Goal: Task Accomplishment & Management: Manage account settings

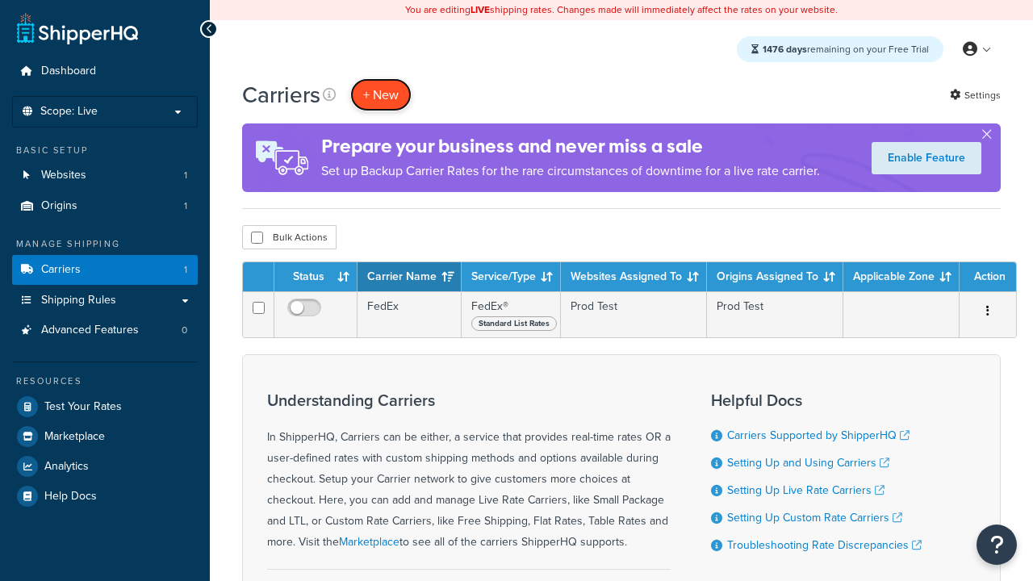
click at [381, 94] on button "+ New" at bounding box center [380, 94] width 61 height 33
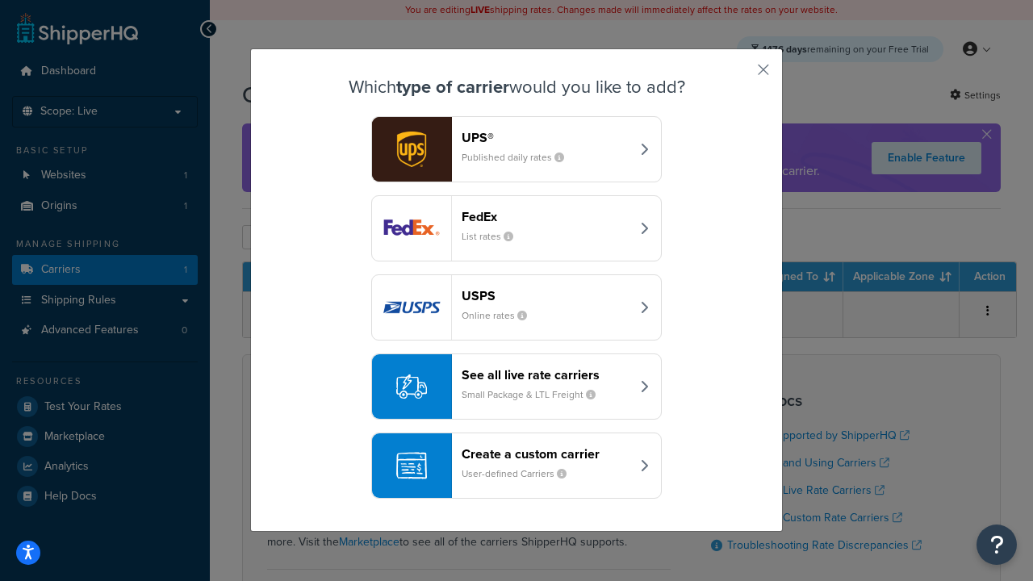
click at [516, 228] on div "FedEx List rates" at bounding box center [546, 228] width 169 height 39
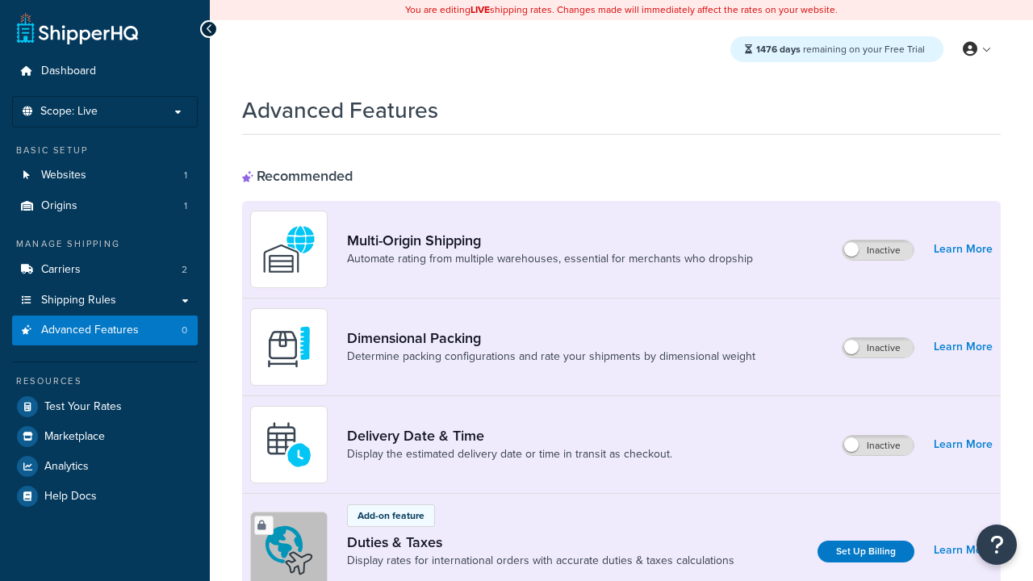
scroll to position [524, 0]
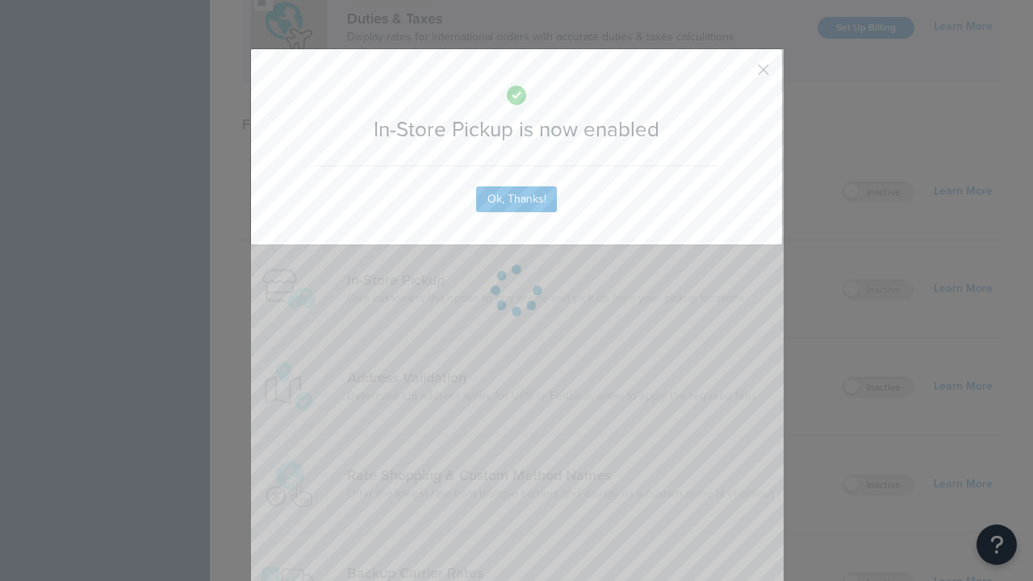
scroll to position [0, 0]
click at [739, 75] on button "button" at bounding box center [739, 75] width 4 height 4
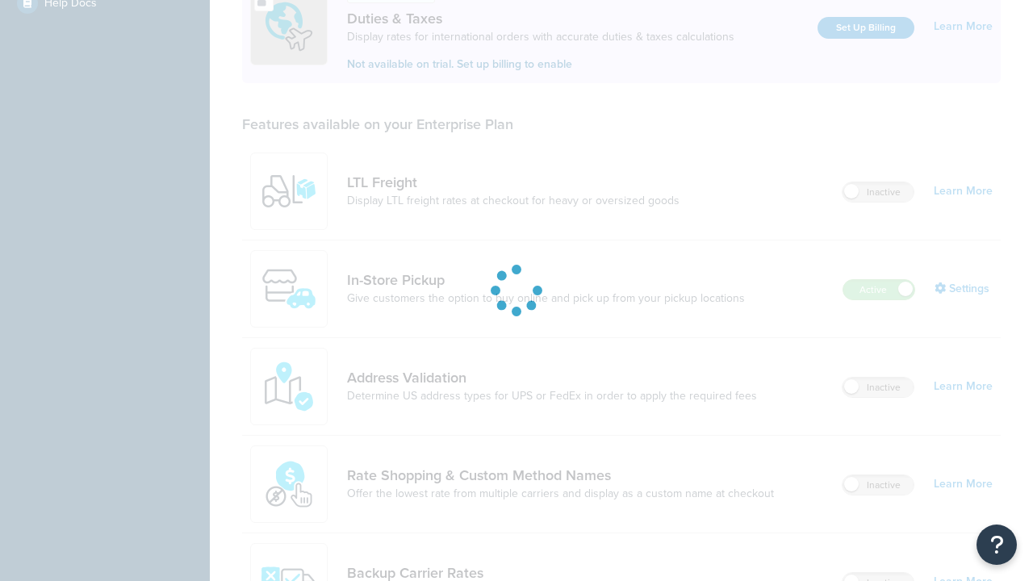
scroll to position [493, 0]
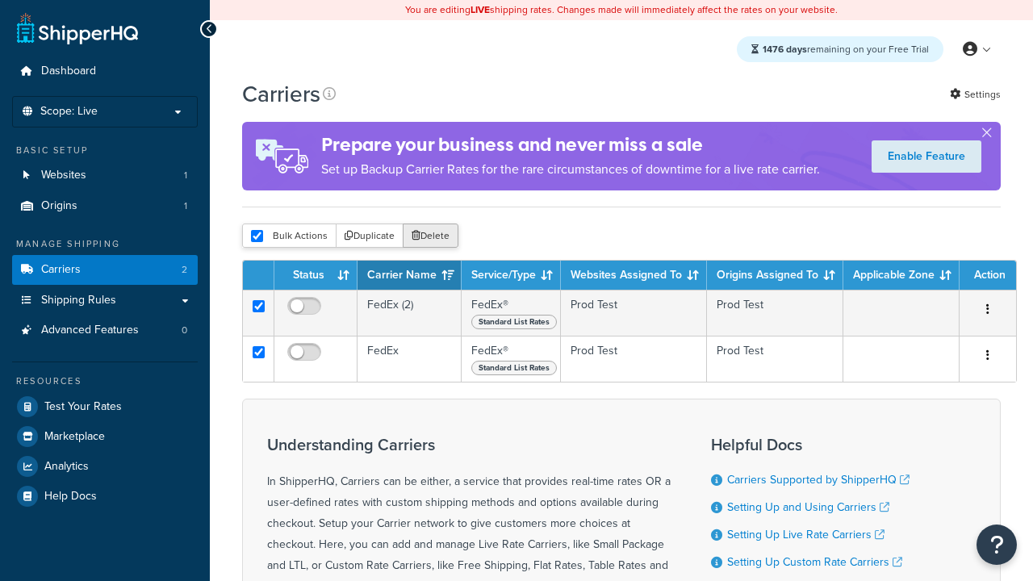
click at [429, 236] on button "Delete" at bounding box center [431, 235] width 56 height 24
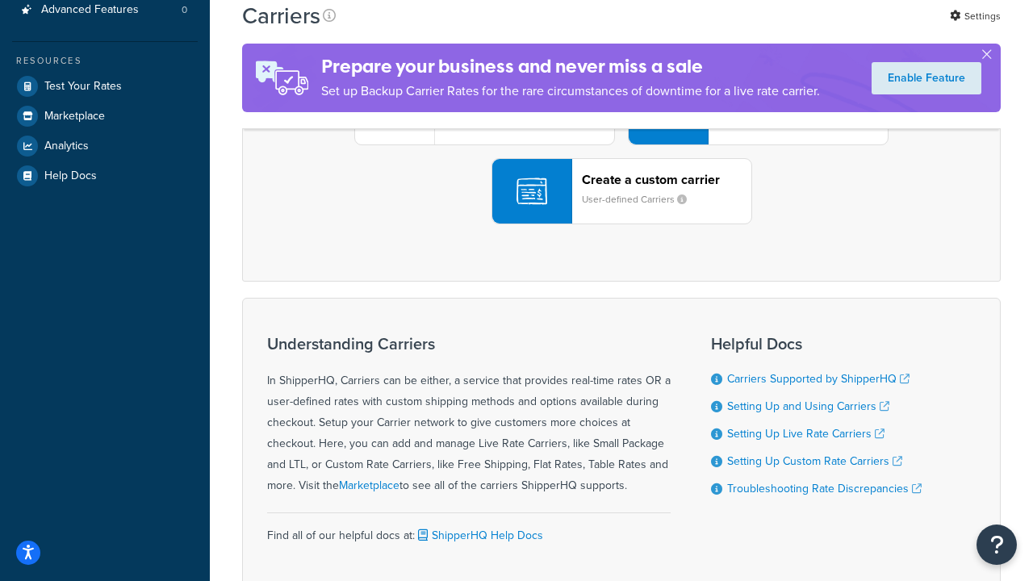
click at [621, 224] on div "UPS® Published daily rates FedEx List rates USPS Online rates See all live rate…" at bounding box center [621, 112] width 725 height 224
click at [803, 29] on header "FedEx" at bounding box center [802, 21] width 169 height 15
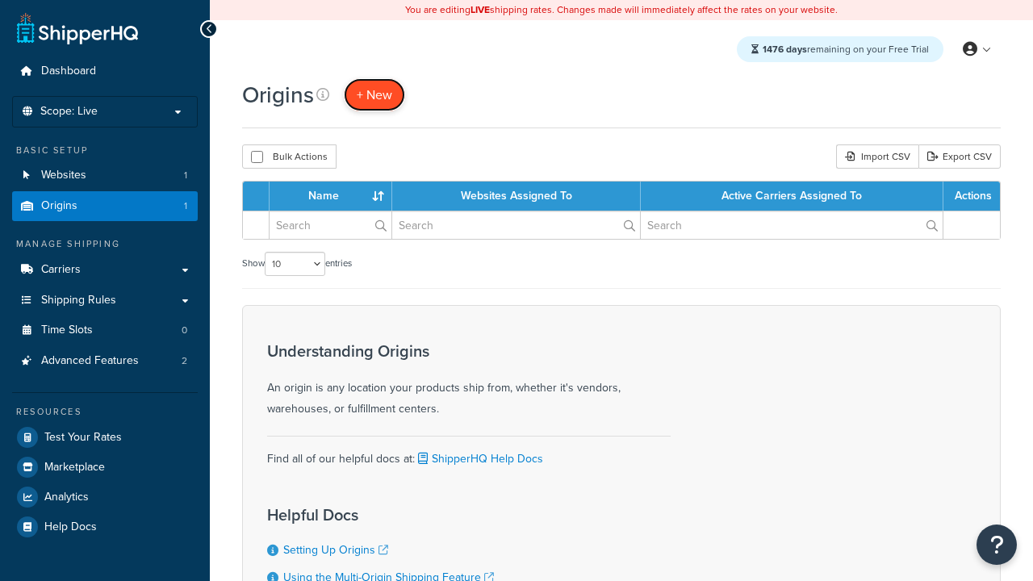
click at [374, 94] on span "+ New" at bounding box center [375, 95] width 36 height 19
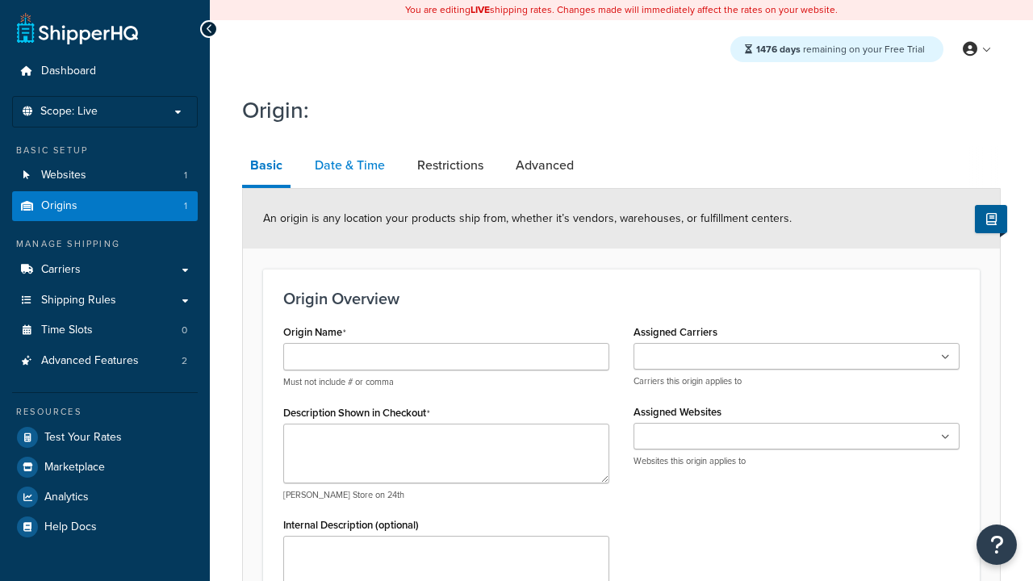
click at [349, 165] on link "Date & Time" at bounding box center [350, 165] width 86 height 39
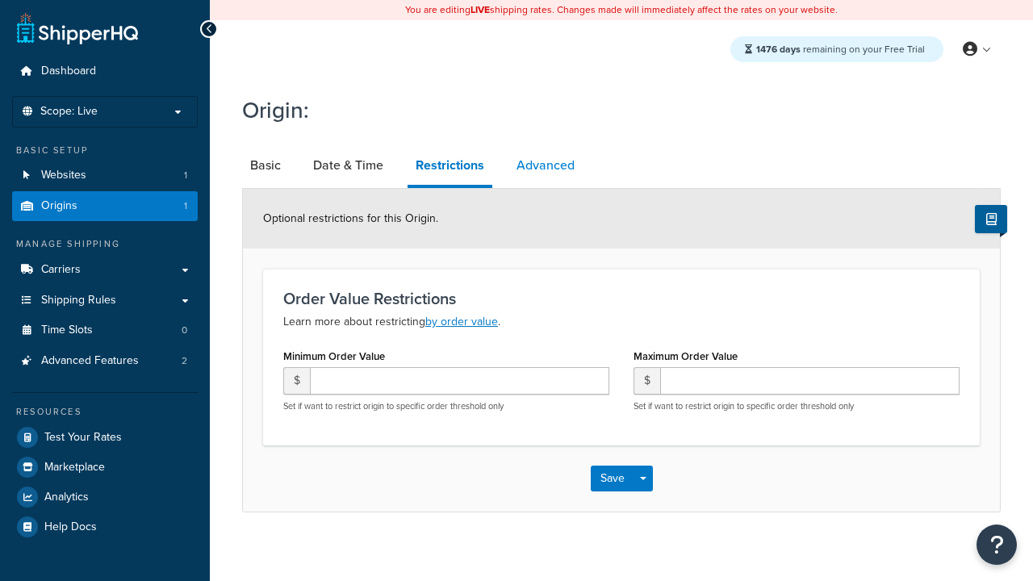
click at [545, 165] on link "Advanced" at bounding box center [545, 165] width 74 height 39
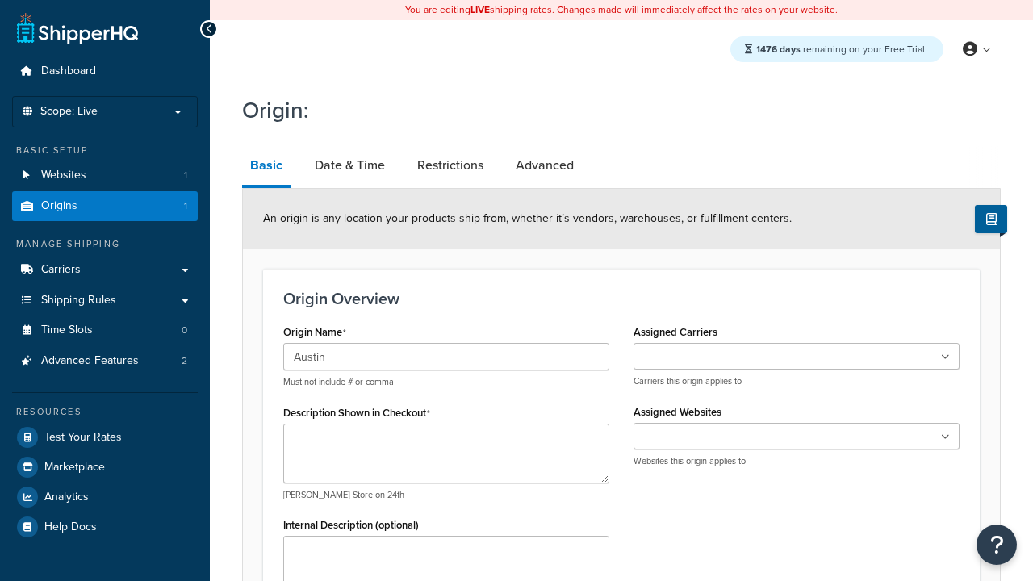
type input "Austin"
type textarea "Austin"
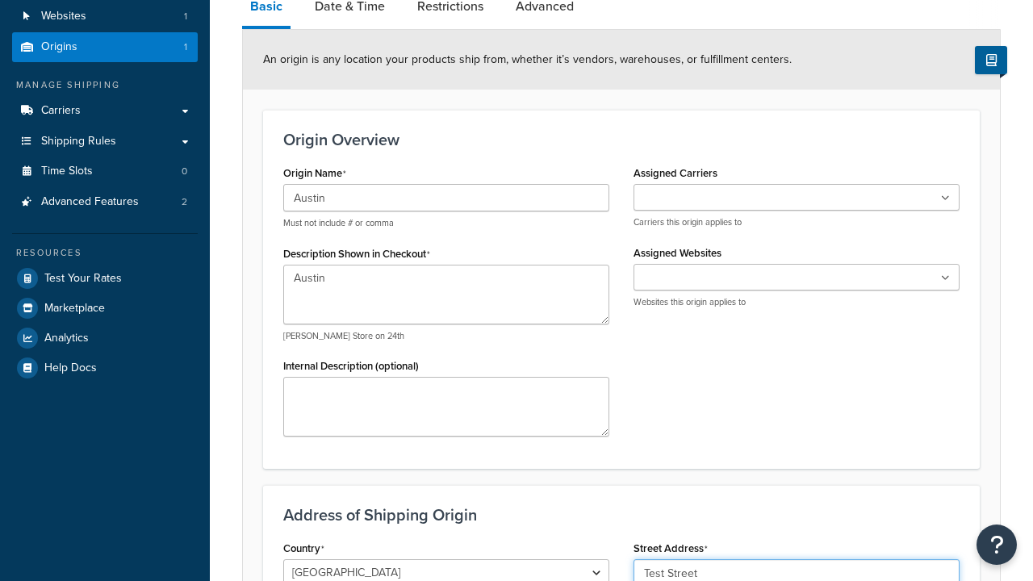
type input "Test Street"
type input "Austin"
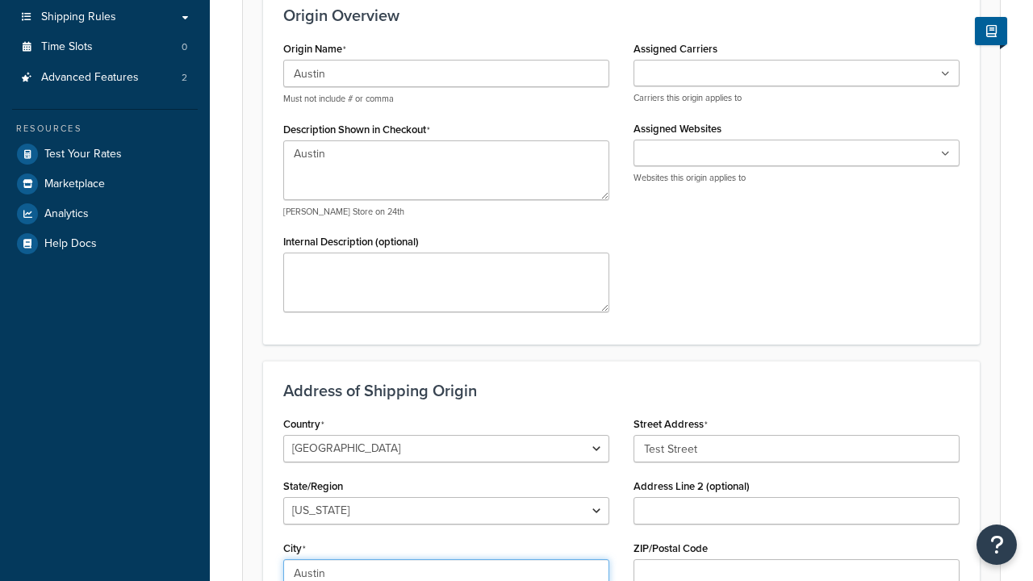
select select "43"
type input "Austin"
type input "78664"
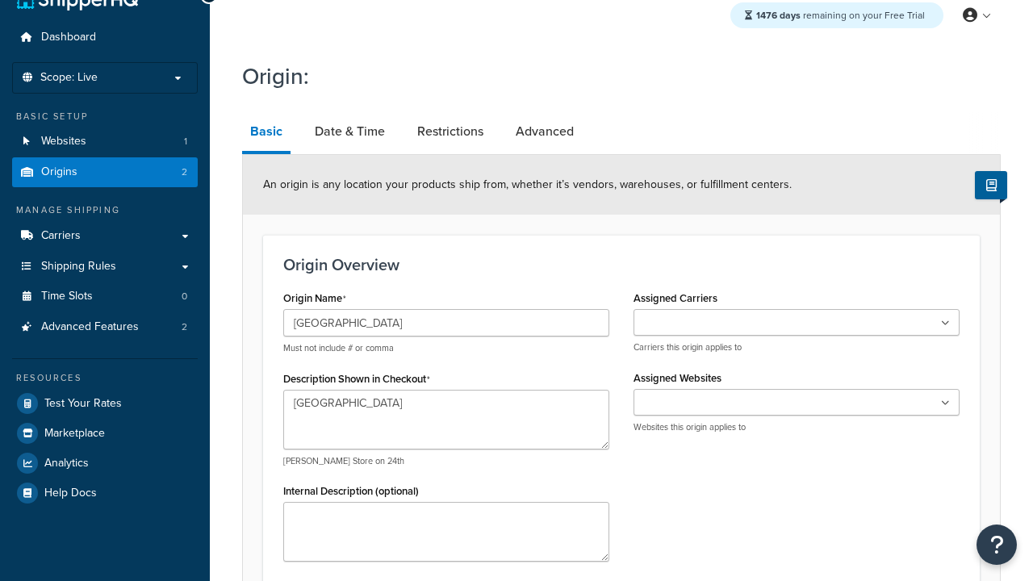
type textarea "[GEOGRAPHIC_DATA]"
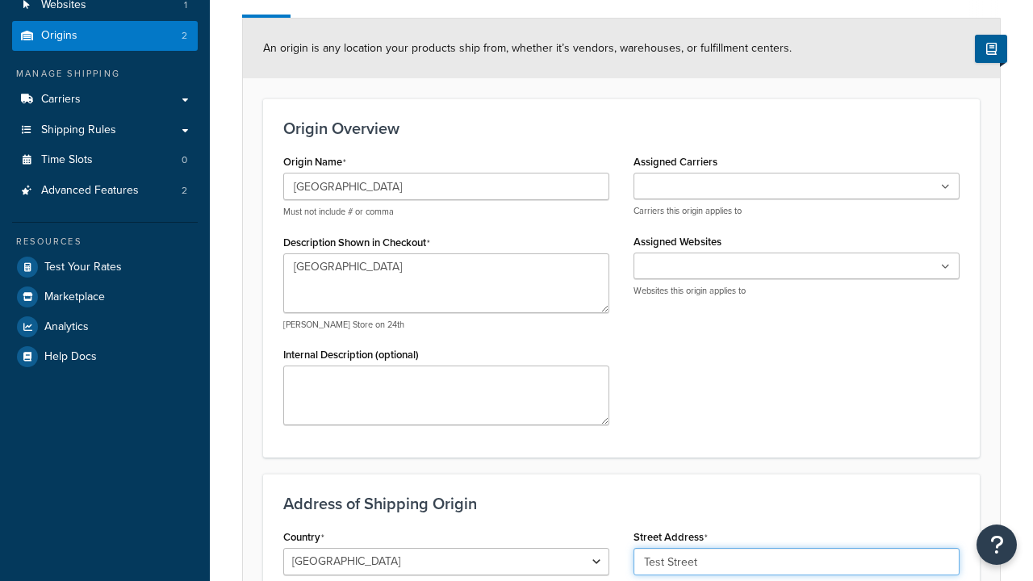
type input "Test Street"
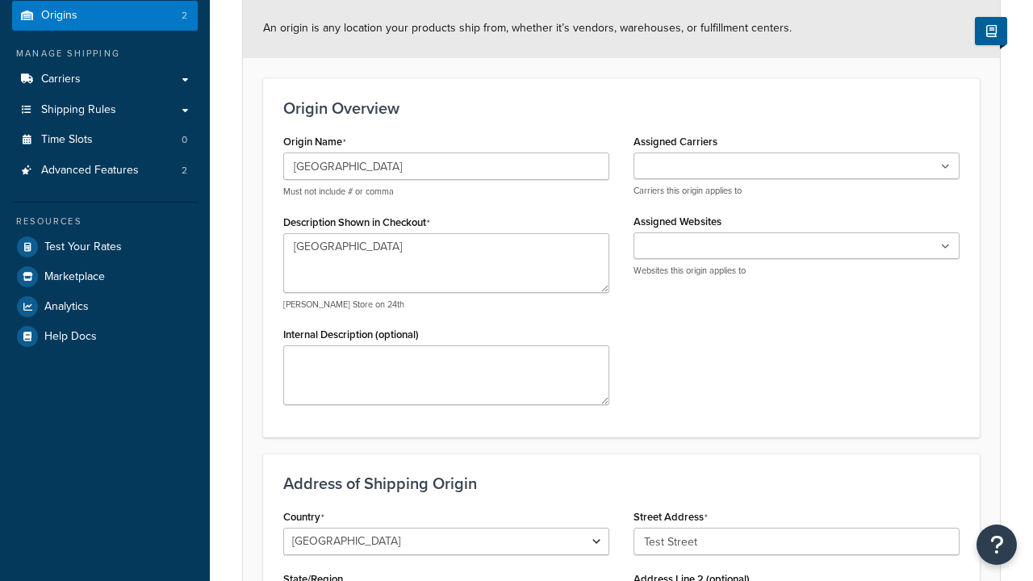
type input "Austin"
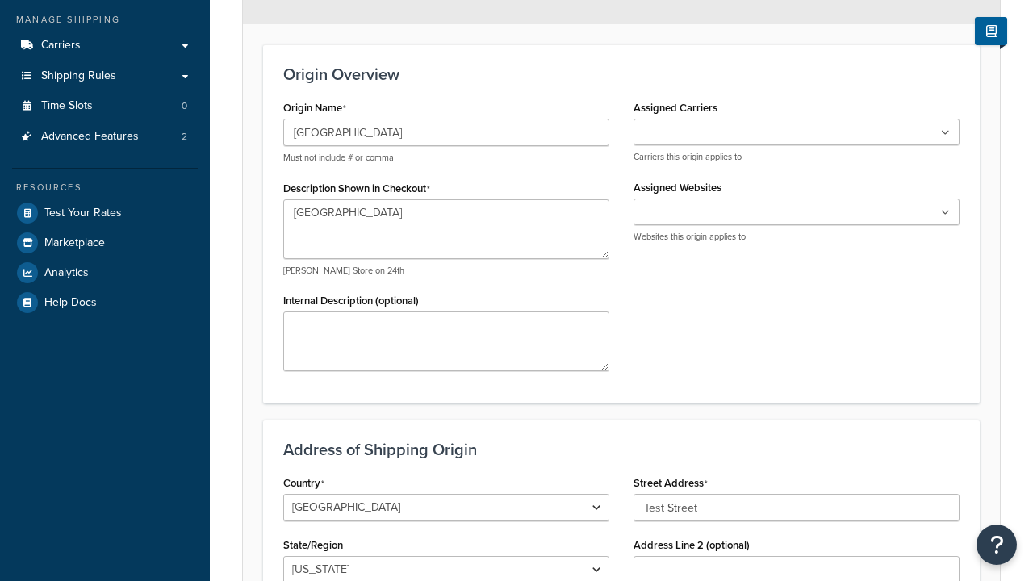
select select "43"
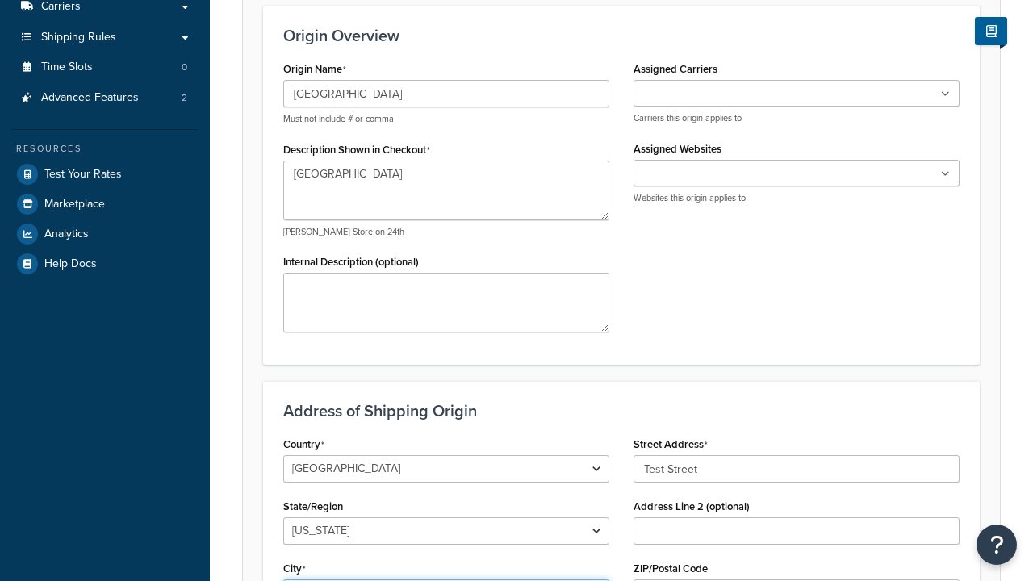
type input "Austin"
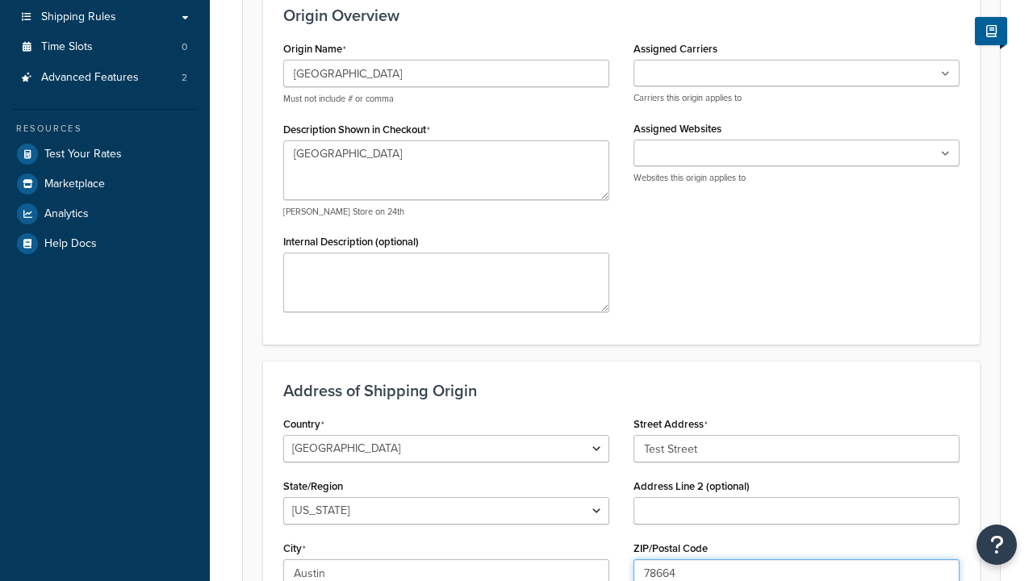
type input "78664"
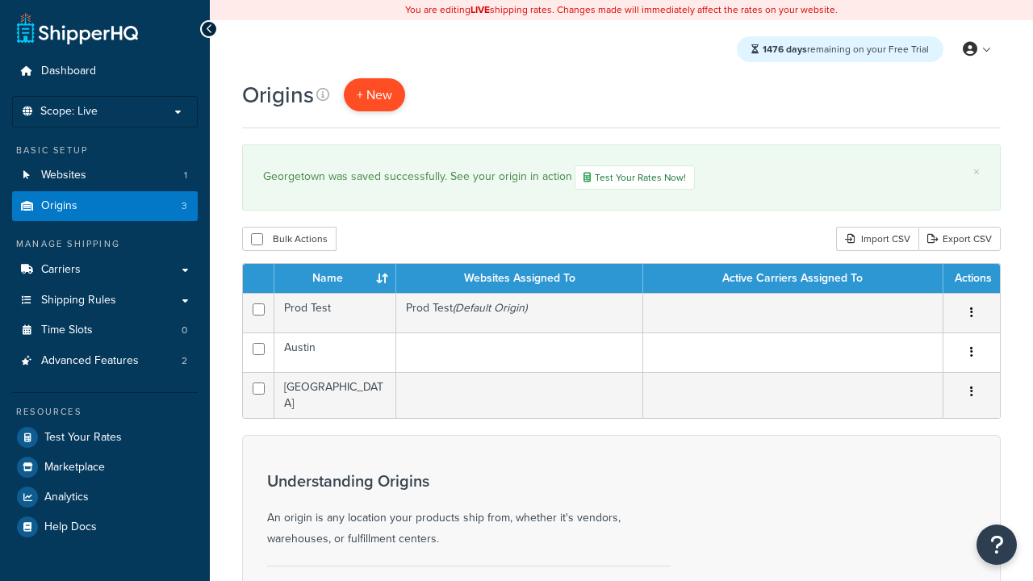
click at [374, 94] on span "+ New" at bounding box center [375, 95] width 36 height 19
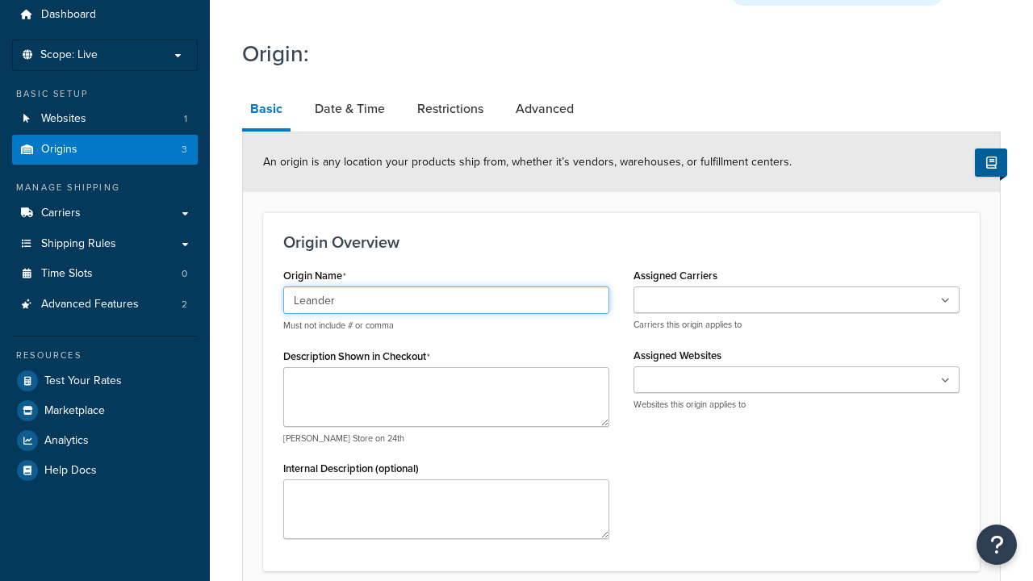
type input "Leander"
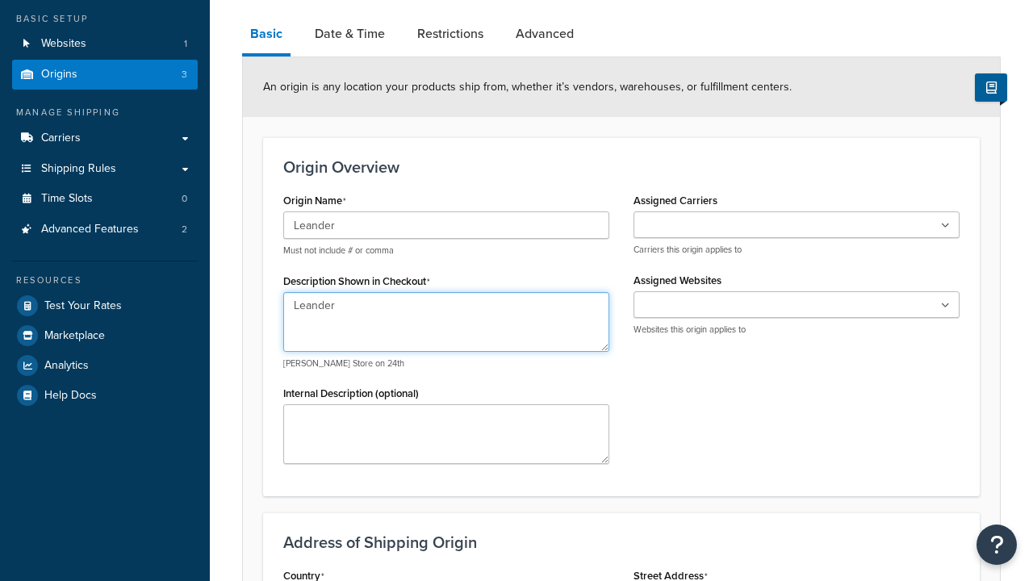
type textarea "Leander"
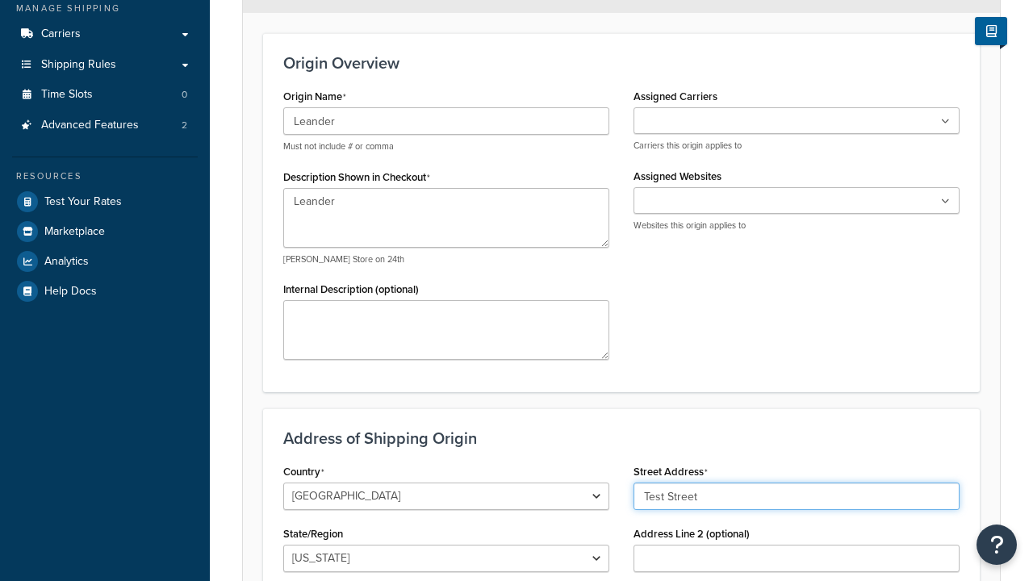
type input "Test Street"
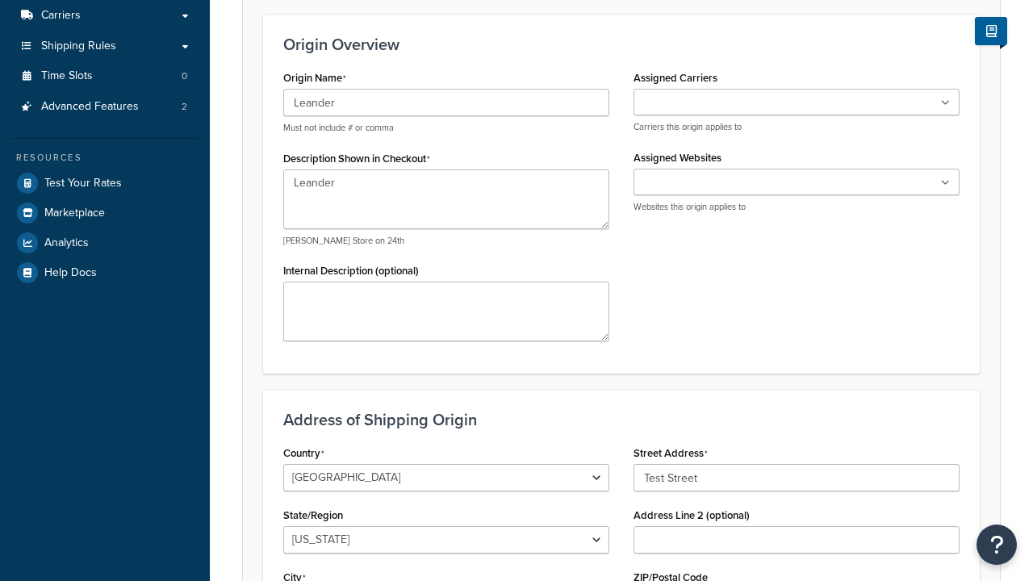
type input "Austin"
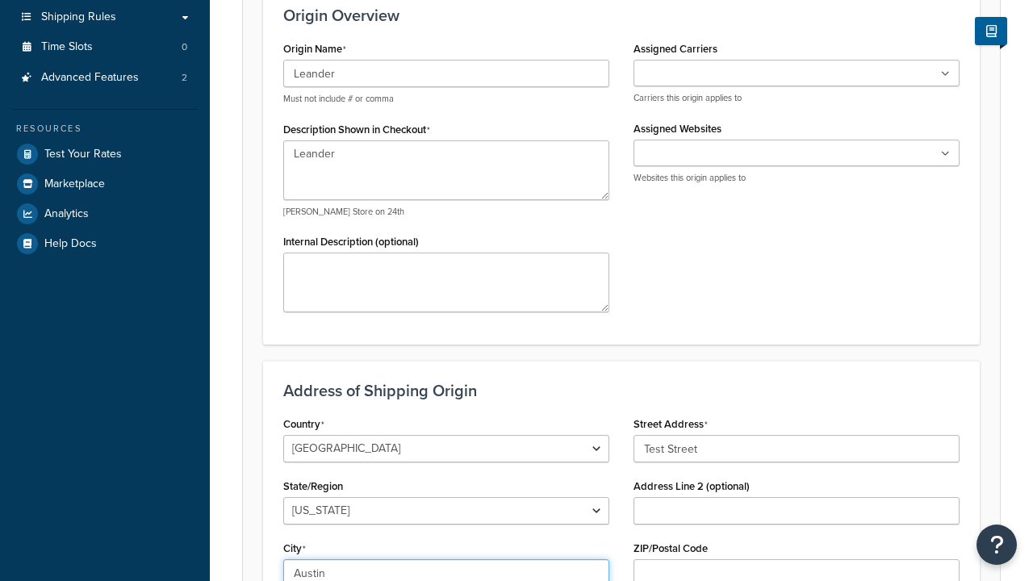
select select "43"
type input "Austin"
type input "78664"
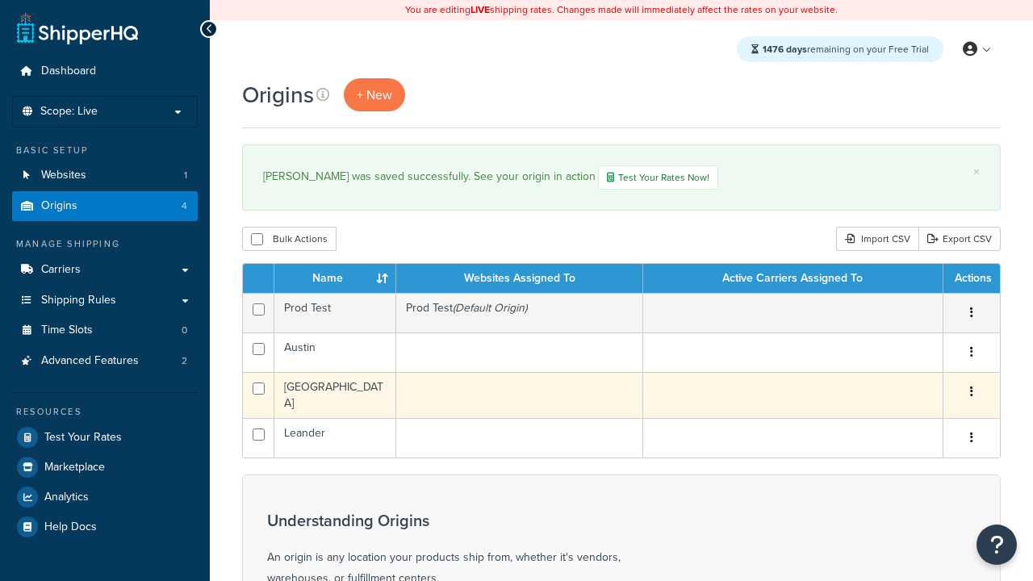
click at [971, 393] on icon "button" at bounding box center [971, 391] width 3 height 11
click at [0, 0] on link "Edit" at bounding box center [0, 0] width 0 height 0
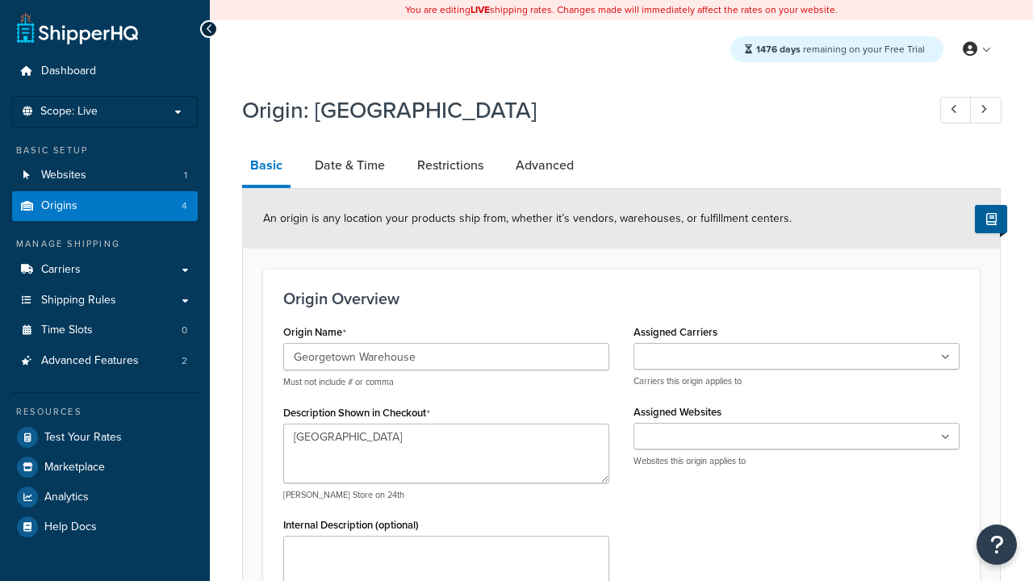
select select "43"
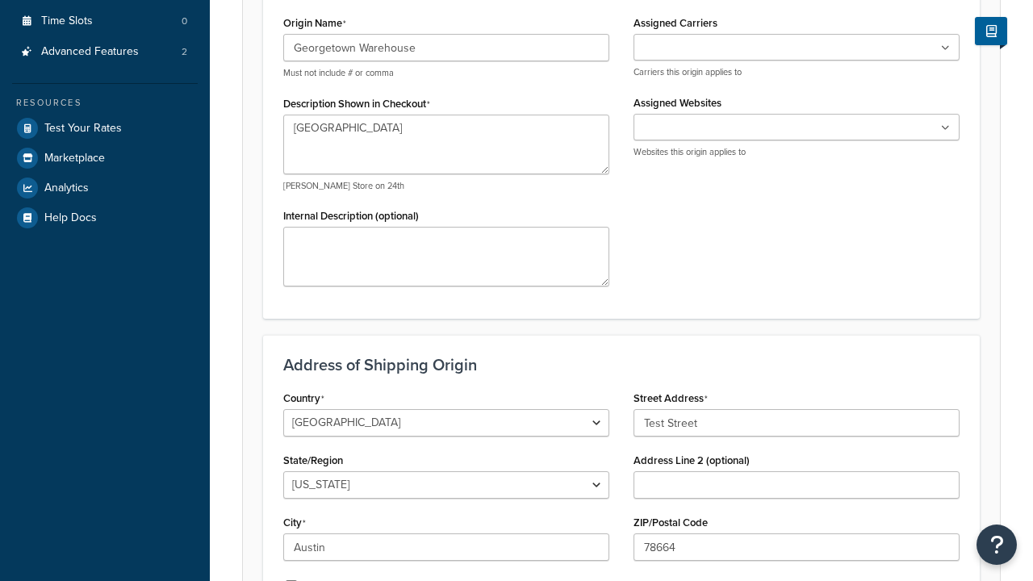
type input "Georgetown Warehouse"
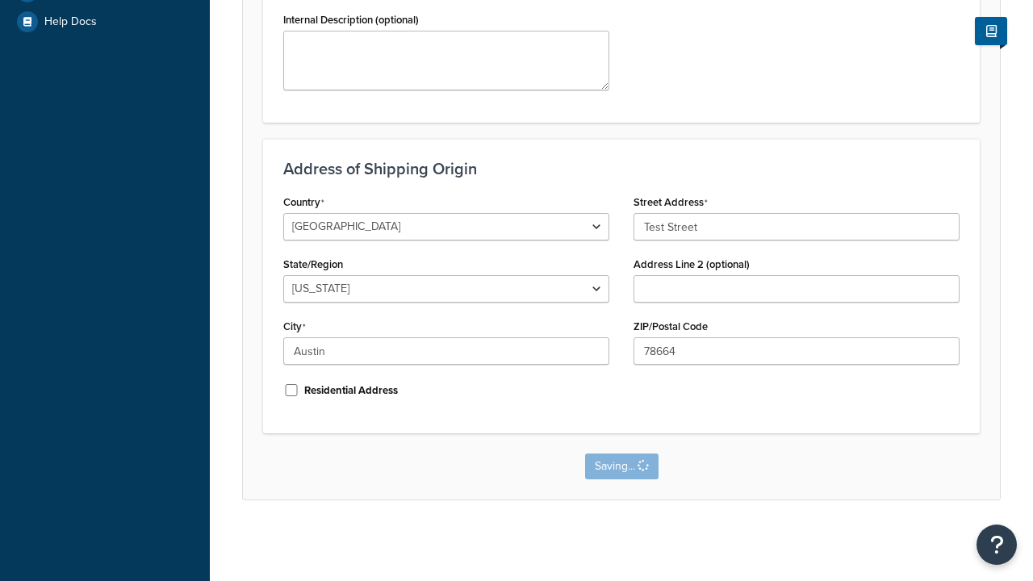
scroll to position [0, 0]
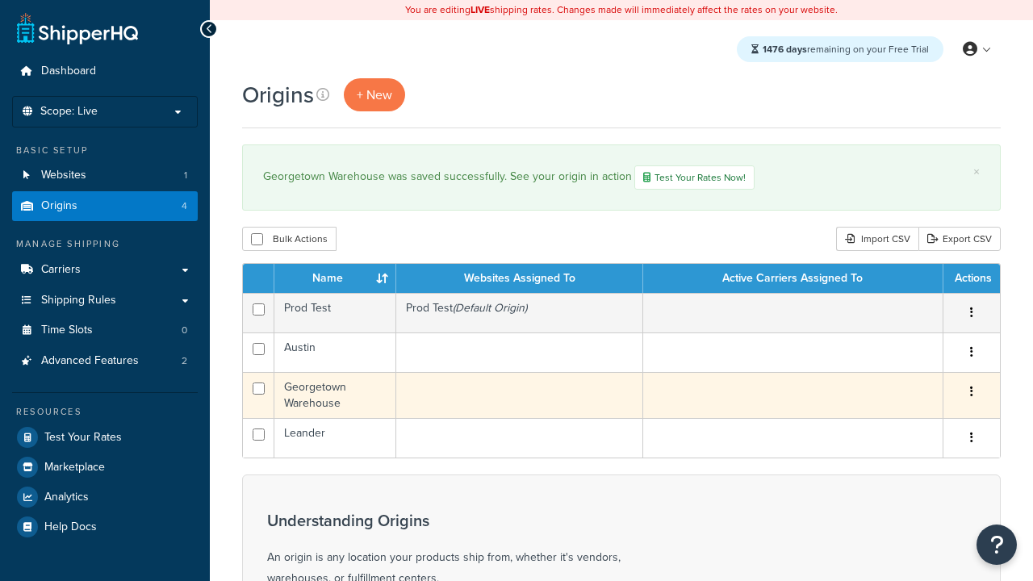
click at [971, 393] on icon "button" at bounding box center [971, 391] width 3 height 11
click at [0, 0] on link "Delete" at bounding box center [0, 0] width 0 height 0
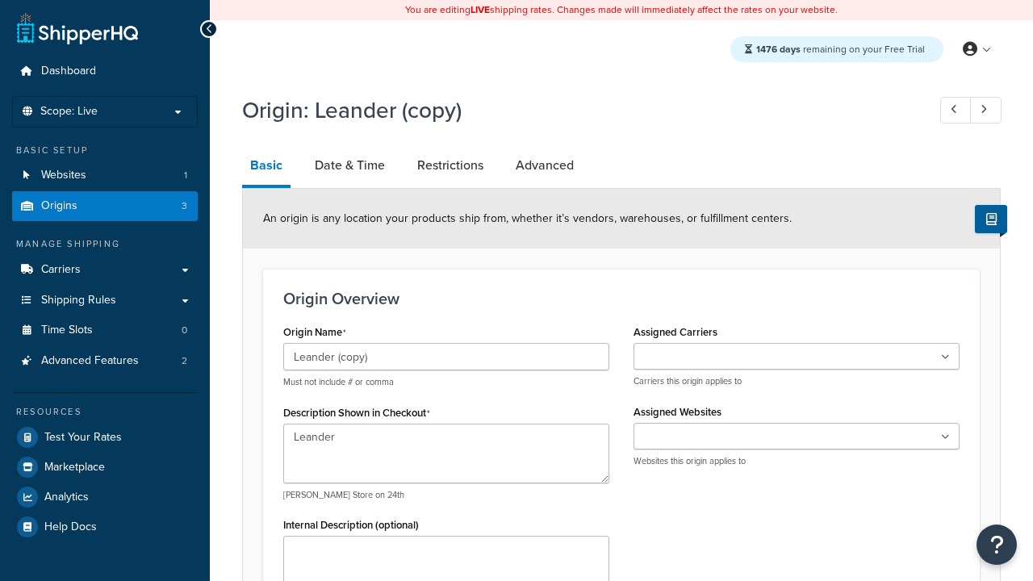
select select "43"
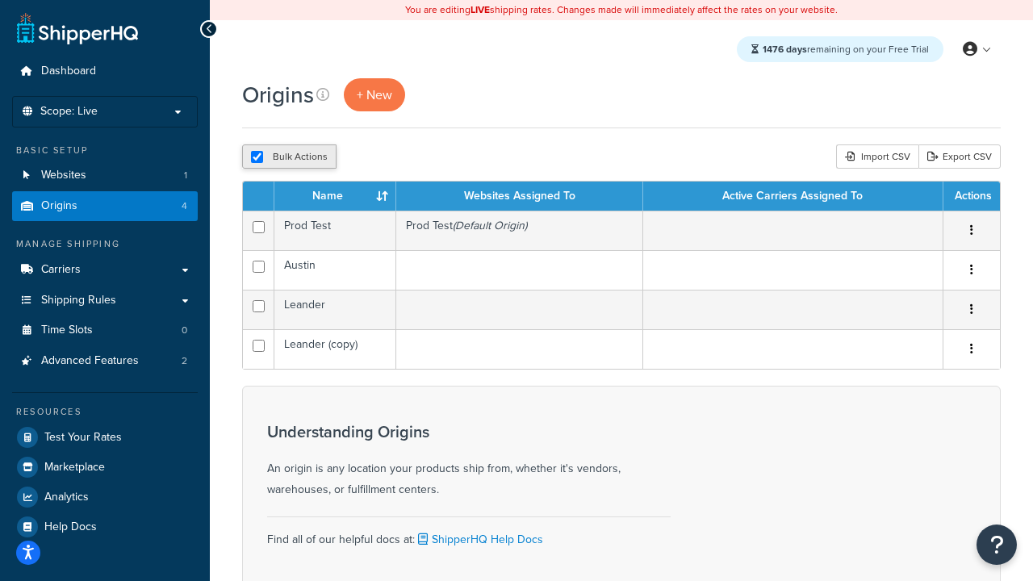
click at [258, 158] on input "checkbox" at bounding box center [257, 157] width 12 height 12
checkbox input "false"
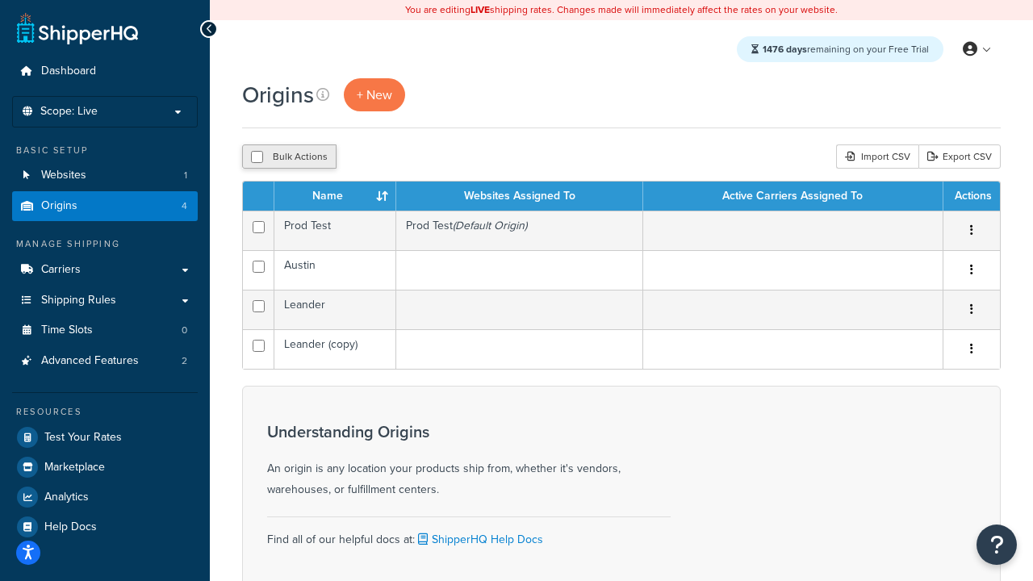
checkbox input "false"
click at [258, 158] on input "checkbox" at bounding box center [257, 157] width 12 height 12
checkbox input "true"
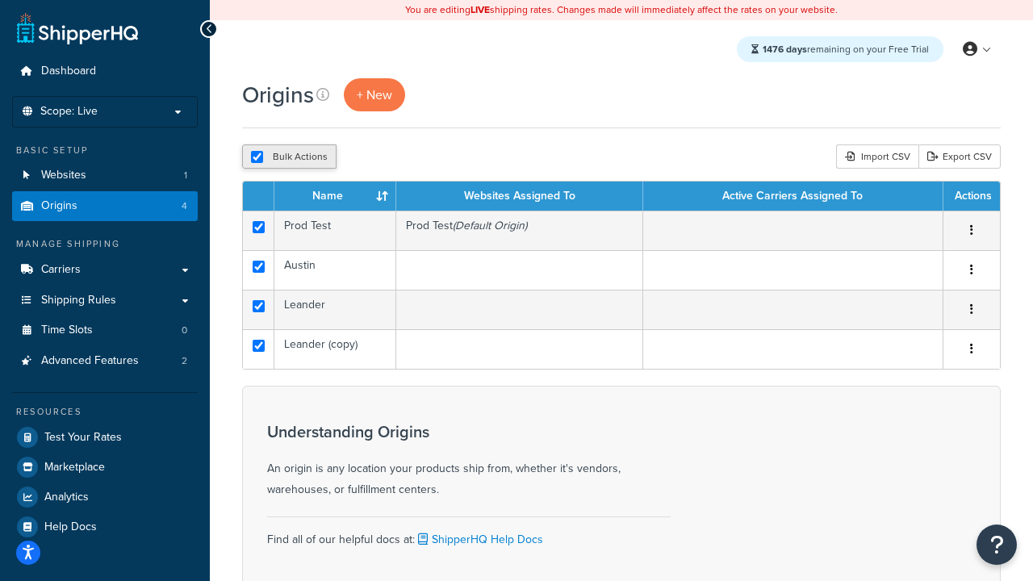
checkbox input "true"
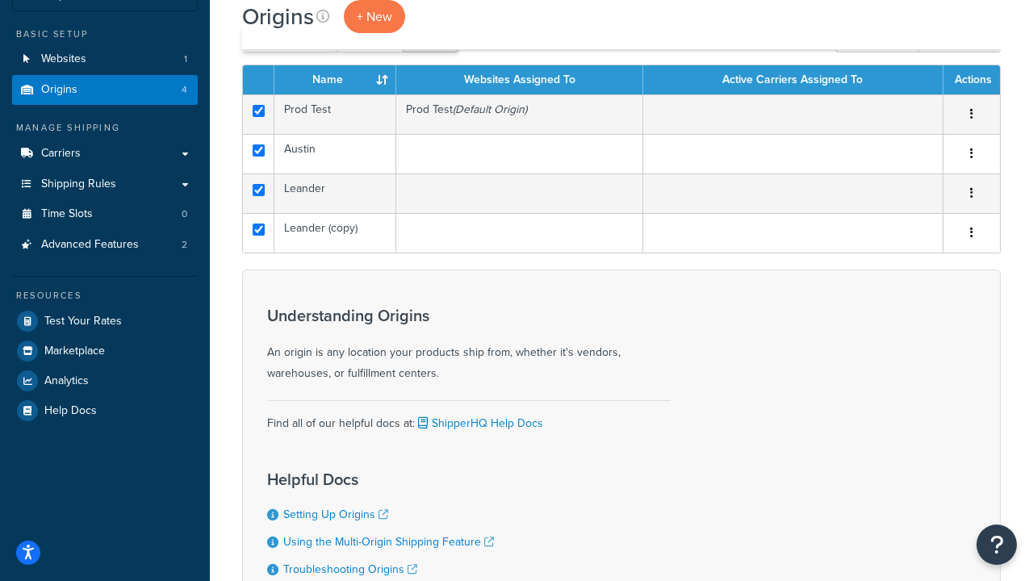
click at [429, 52] on button "Delete" at bounding box center [431, 40] width 56 height 24
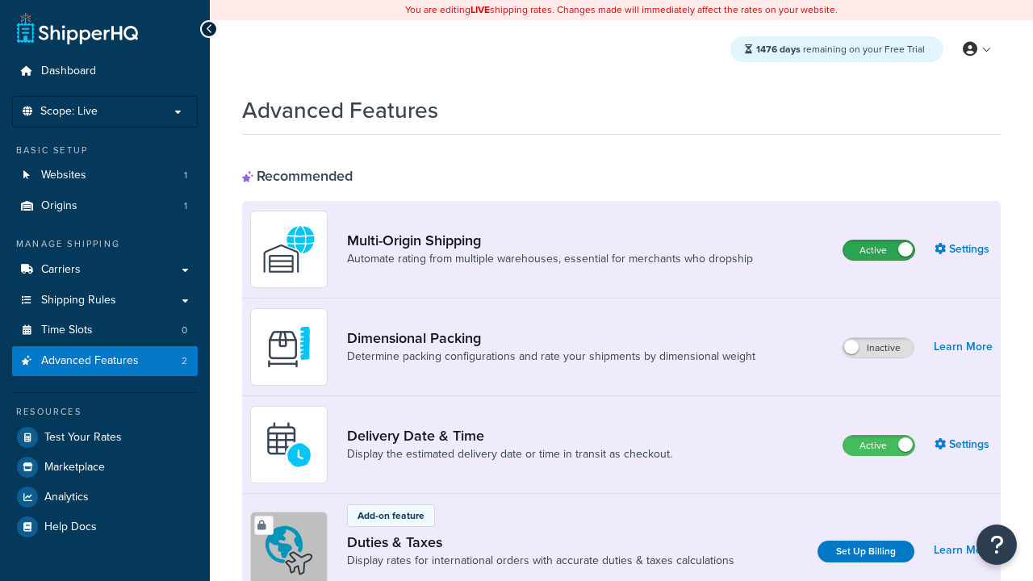
click at [879, 250] on label "Active" at bounding box center [878, 249] width 71 height 19
click at [879, 445] on label "Active" at bounding box center [878, 445] width 71 height 19
